Goal: Contribute content: Add original content to the website for others to see

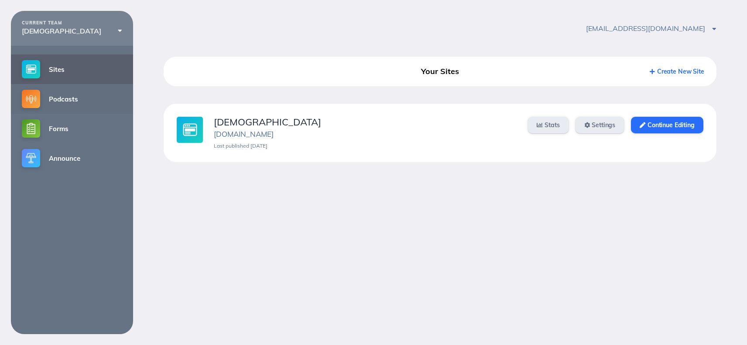
click at [61, 100] on link "Podcasts" at bounding box center [72, 99] width 122 height 30
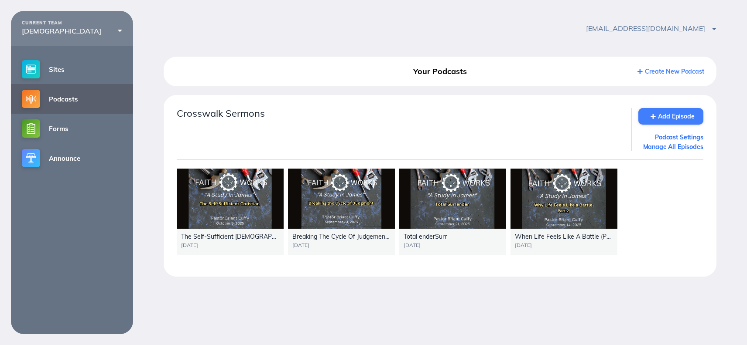
click at [661, 117] on link "Add Episode" at bounding box center [670, 116] width 65 height 17
click at [89, 103] on link "Podcasts" at bounding box center [72, 99] width 122 height 30
click at [684, 114] on link "Add Episode" at bounding box center [670, 116] width 65 height 17
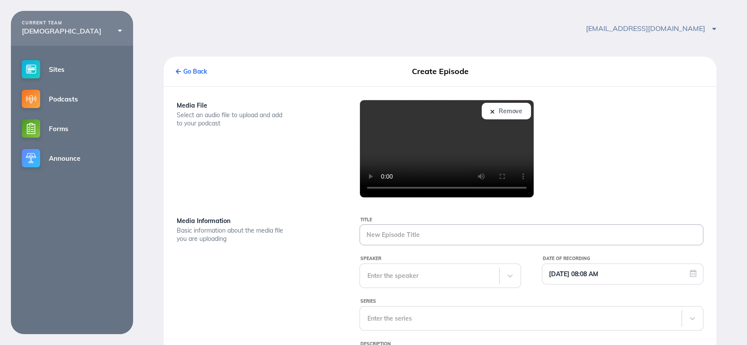
click at [396, 232] on input "Title" at bounding box center [531, 235] width 343 height 20
type input "The Dangers Of Riches"
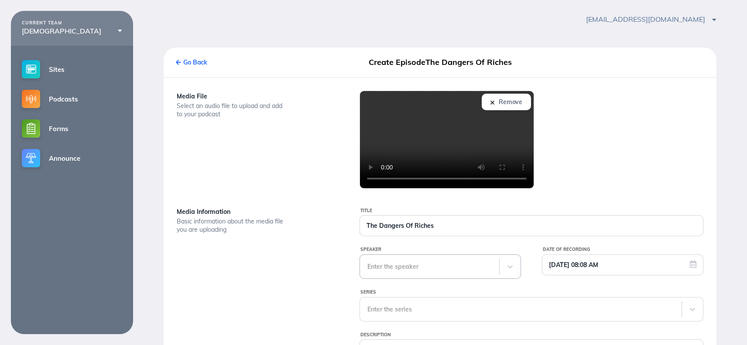
click at [395, 279] on div "Enter the speaker" at bounding box center [429, 267] width 139 height 24
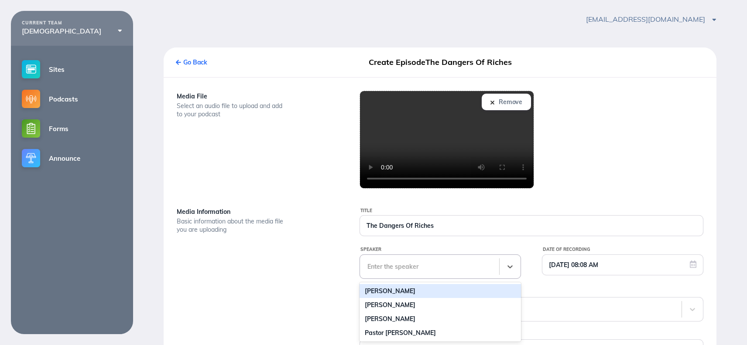
click at [403, 292] on div "[PERSON_NAME]" at bounding box center [439, 291] width 161 height 14
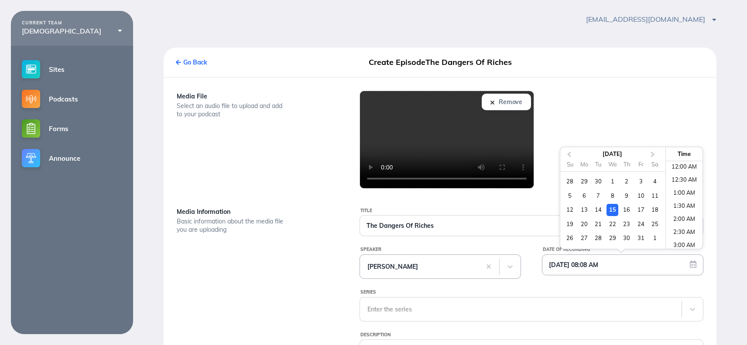
click at [563, 270] on input "10/15/2025 08:08 AM" at bounding box center [622, 265] width 160 height 20
click at [570, 210] on div "12" at bounding box center [570, 210] width 12 height 12
type input "10/12/2025 08:08 AM"
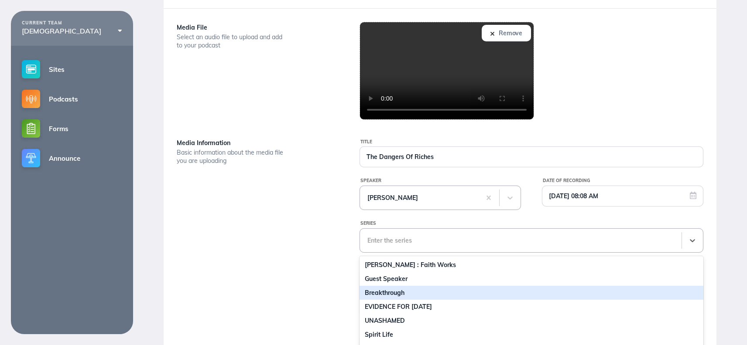
scroll to position [123, 0]
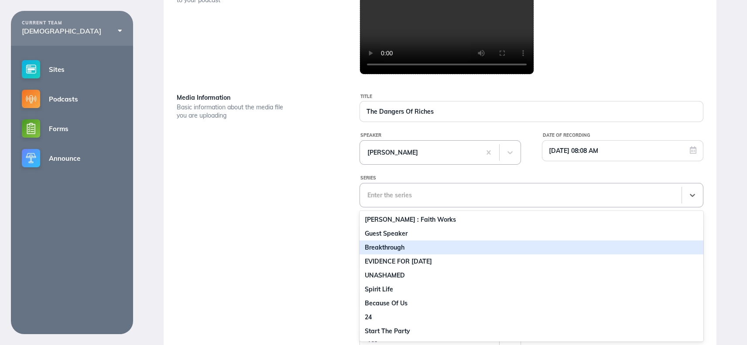
click at [431, 208] on div "16 results available. Use Up and Down to choose options, press Enter to select …" at bounding box center [531, 195] width 344 height 24
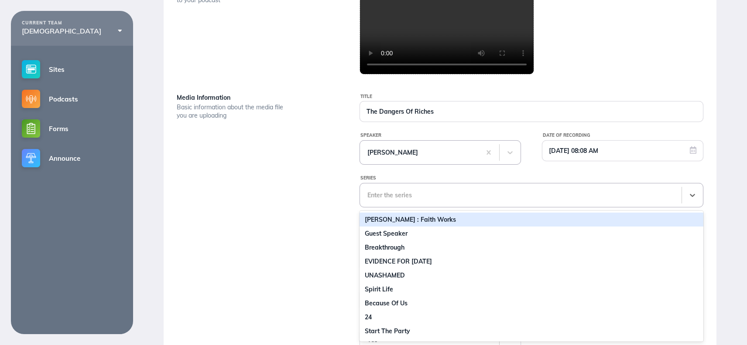
click at [419, 218] on div "JAMES : Faith Works" at bounding box center [531, 220] width 344 height 14
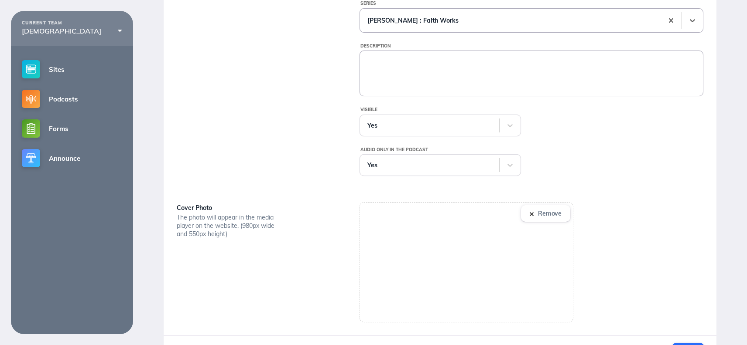
scroll to position [331, 0]
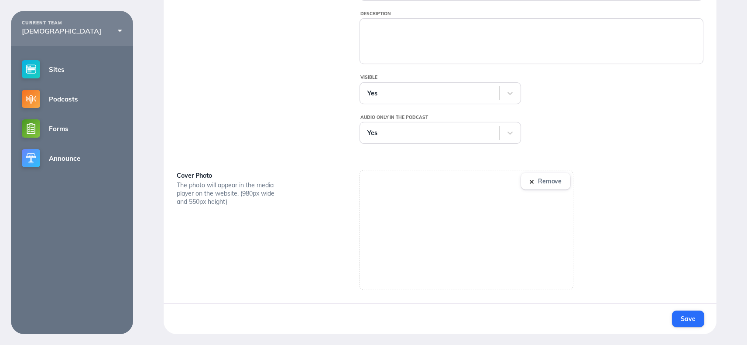
click at [530, 183] on button "Remove" at bounding box center [545, 181] width 49 height 17
click at [689, 315] on span "Save" at bounding box center [687, 319] width 14 height 8
